Goal: Information Seeking & Learning: Find specific page/section

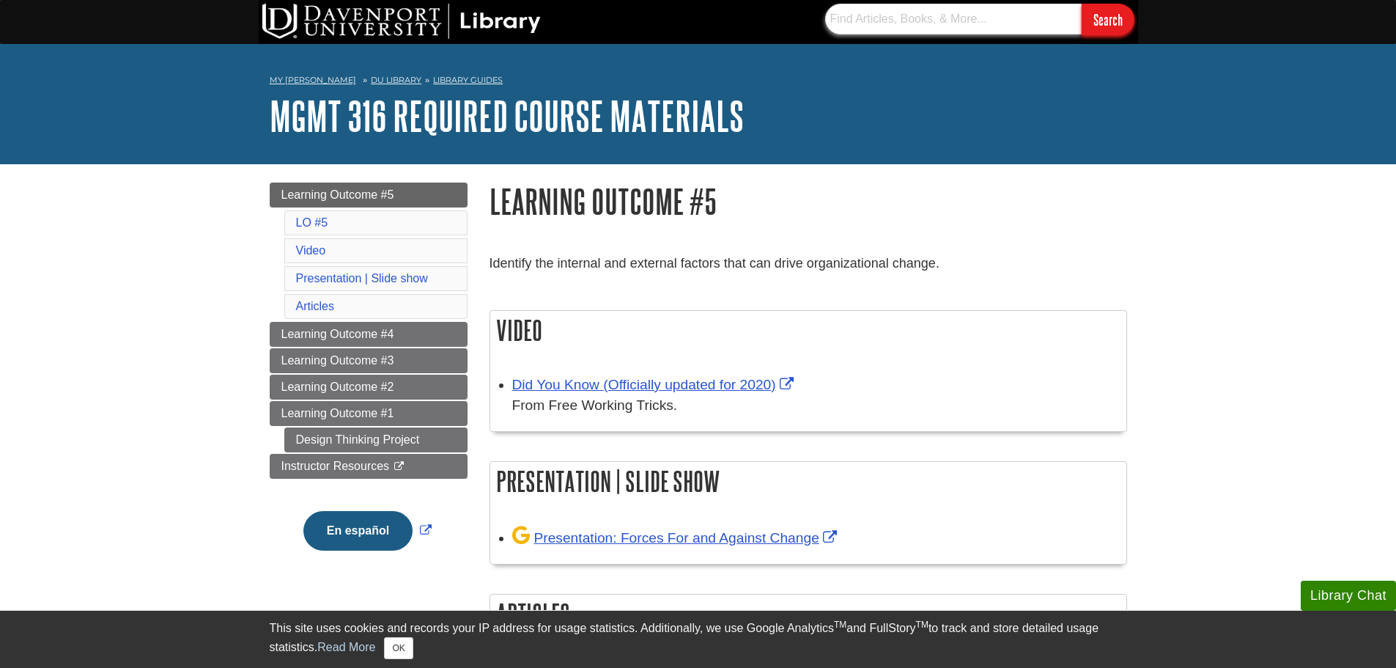
click at [910, 18] on input "text" at bounding box center [953, 19] width 257 height 31
type input "chapter 6"
click at [1082, 4] on input "Search" at bounding box center [1108, 20] width 53 height 32
click at [376, 77] on link "DU Library" at bounding box center [396, 80] width 51 height 10
click at [443, 78] on link "Library Guides" at bounding box center [468, 80] width 70 height 10
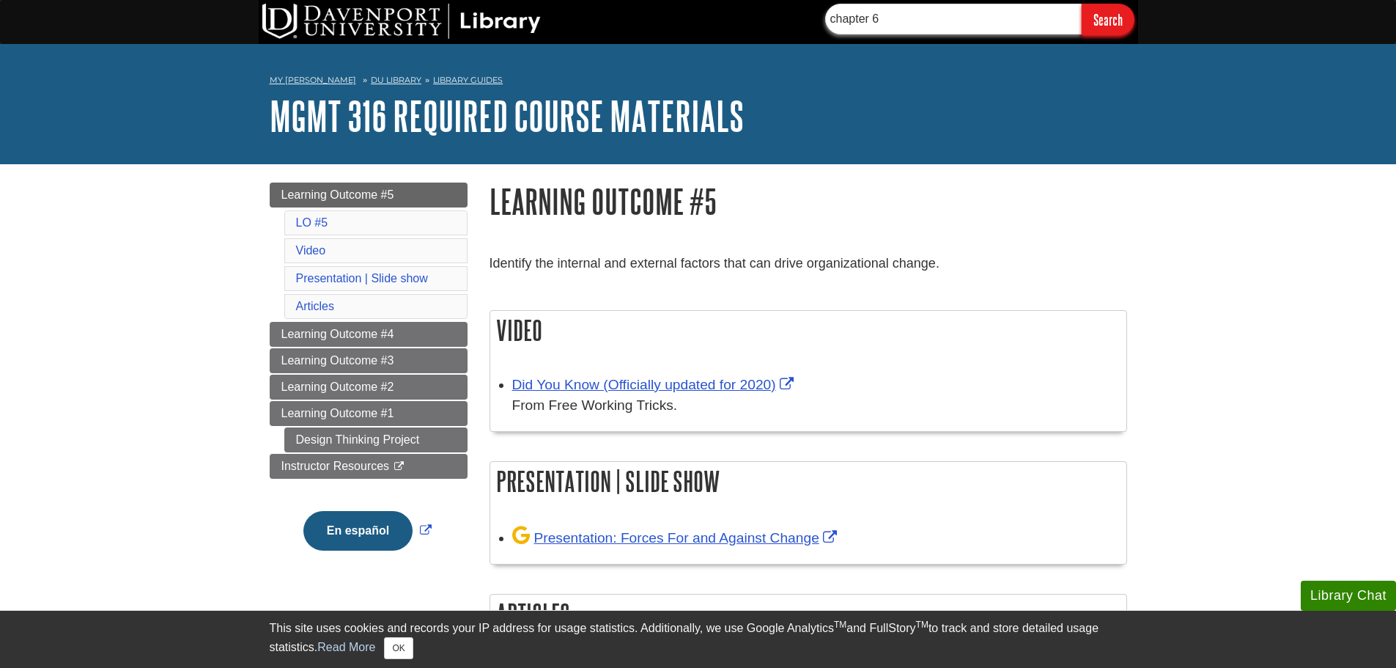
drag, startPoint x: 883, startPoint y: 19, endPoint x: 822, endPoint y: 20, distance: 60.8
click at [822, 20] on section "chapter 6 Search" at bounding box center [975, 20] width 328 height 32
